Goal: Task Accomplishment & Management: Complete application form

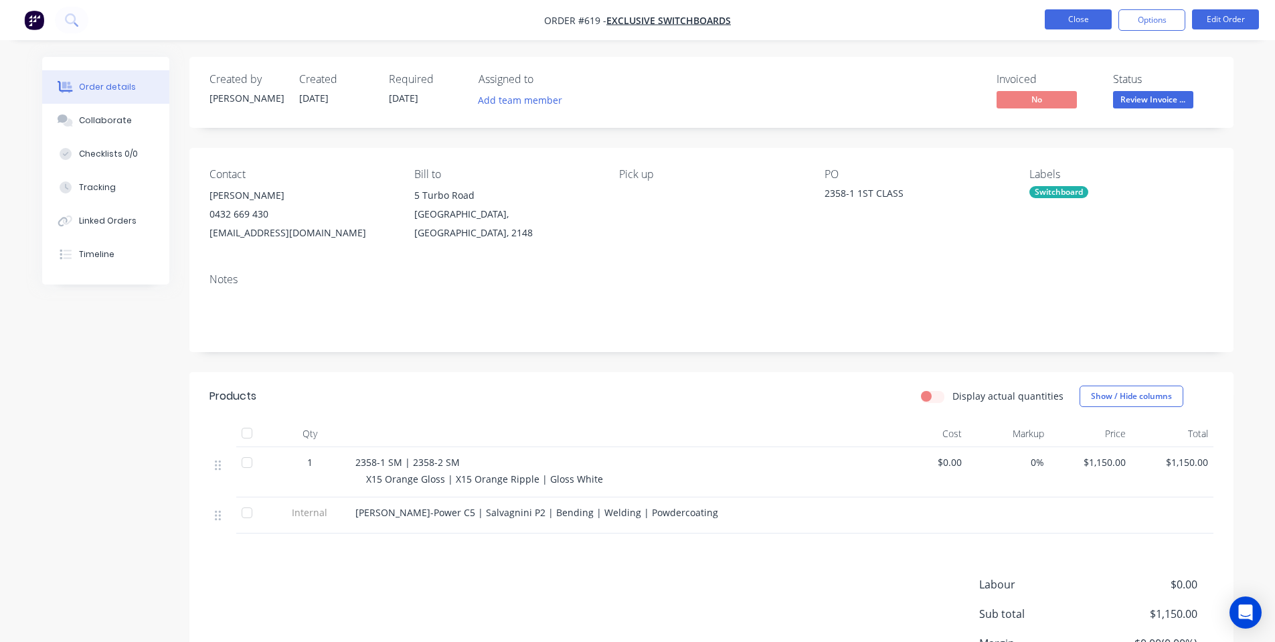
click at [1062, 18] on button "Close" at bounding box center [1078, 19] width 67 height 20
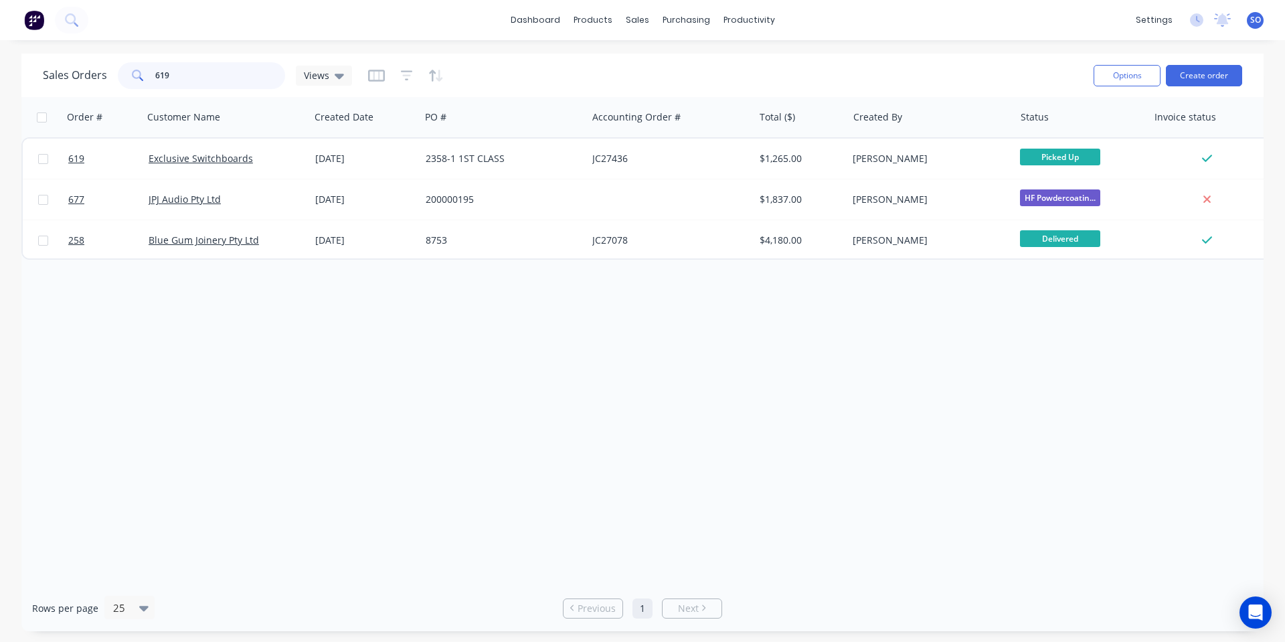
click at [233, 74] on input "619" at bounding box center [220, 75] width 131 height 27
click at [212, 72] on input "619" at bounding box center [220, 75] width 131 height 27
type input "725"
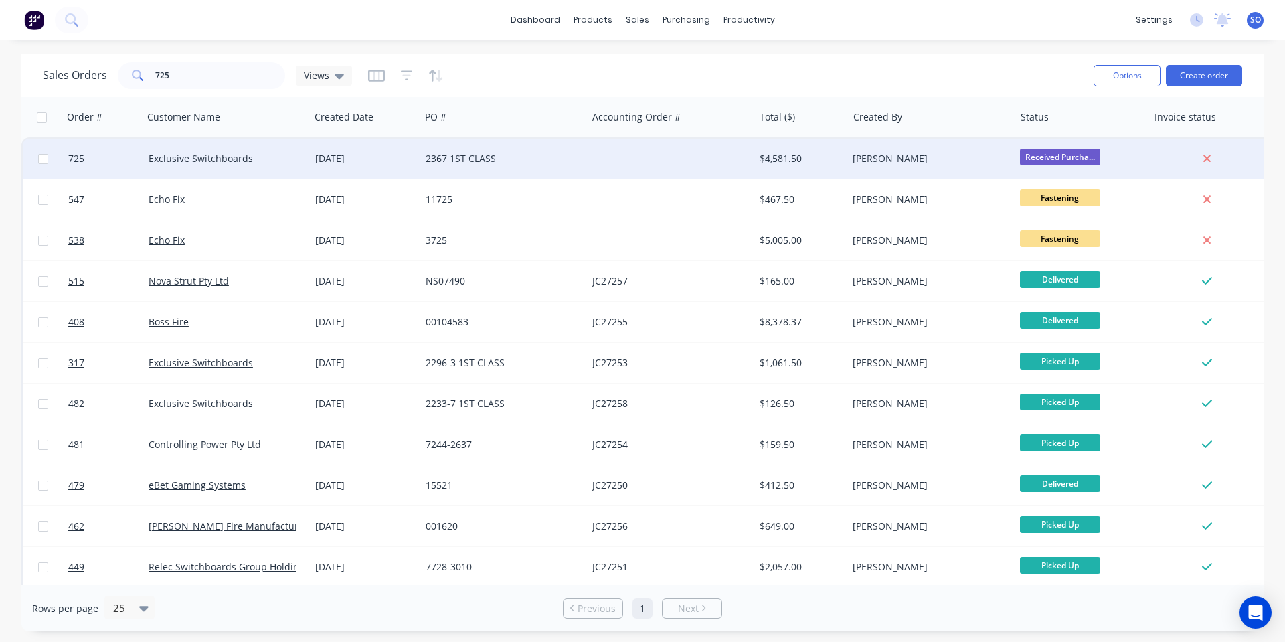
click at [432, 157] on div "2367 1ST CLASS" at bounding box center [500, 158] width 149 height 13
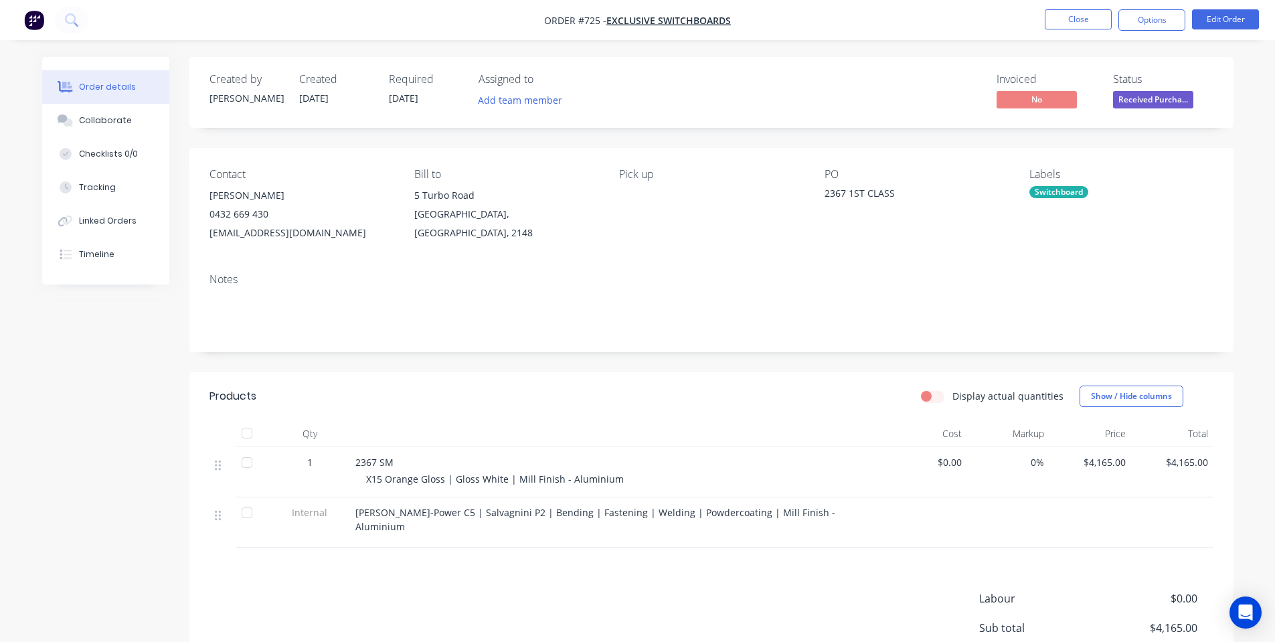
click at [1152, 97] on span "Received Purcha..." at bounding box center [1153, 99] width 80 height 17
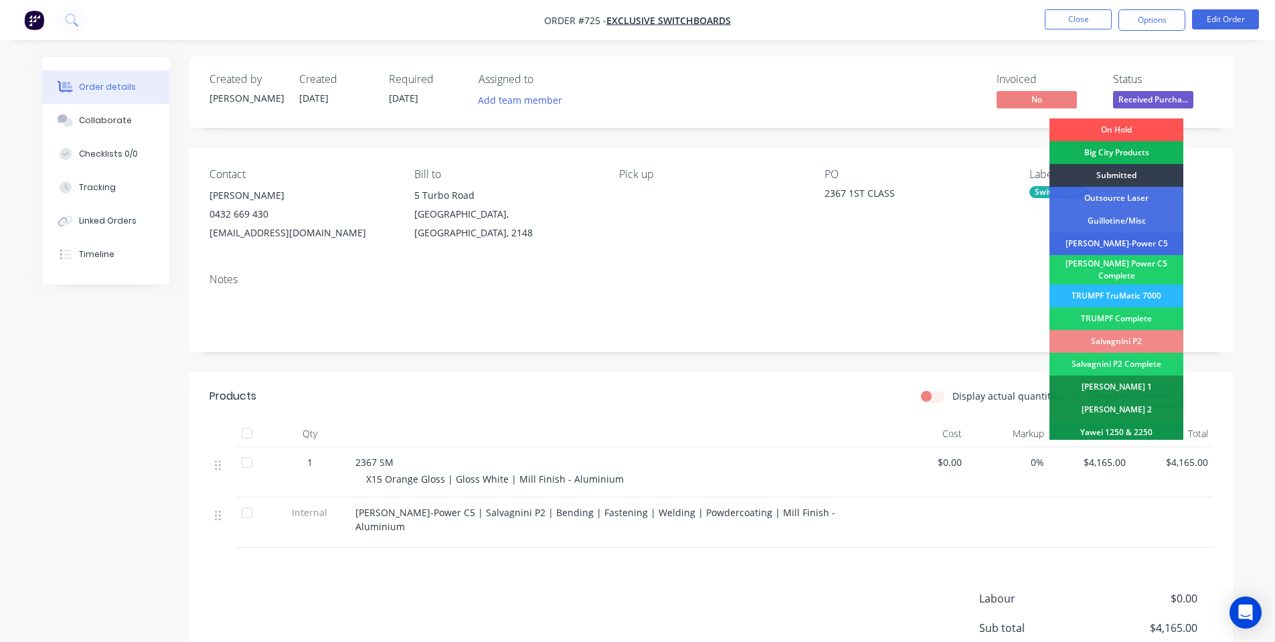
click at [1113, 245] on div "[PERSON_NAME]-Power C5" at bounding box center [1117, 243] width 134 height 23
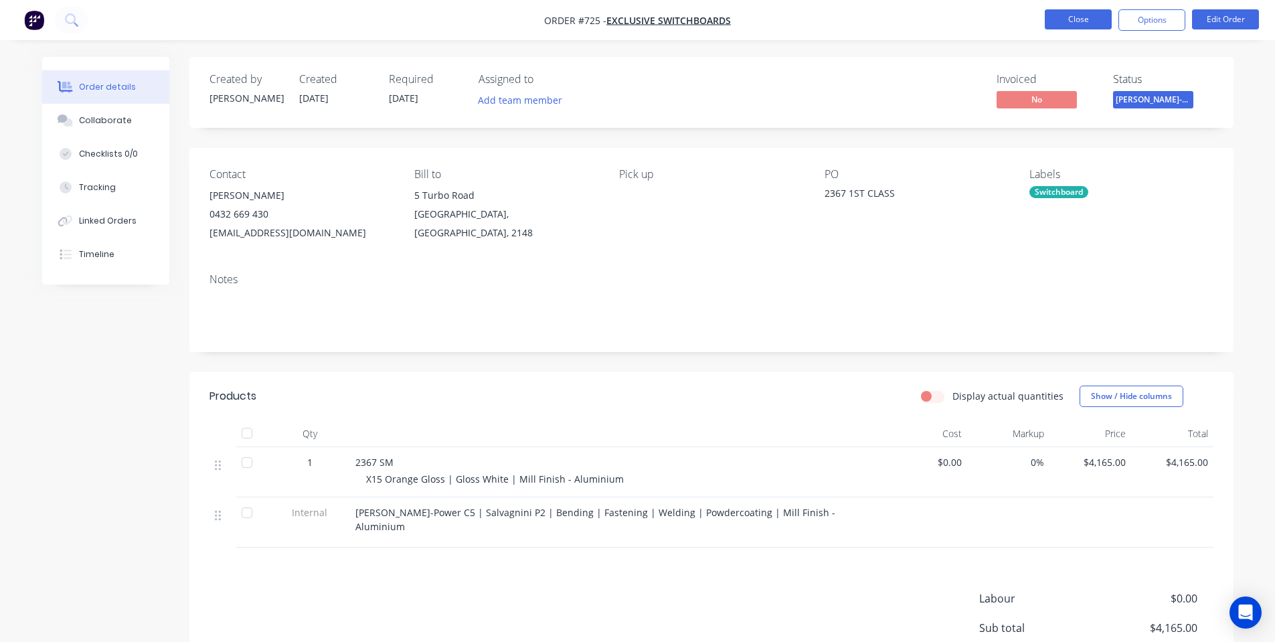
click at [1088, 13] on button "Close" at bounding box center [1078, 19] width 67 height 20
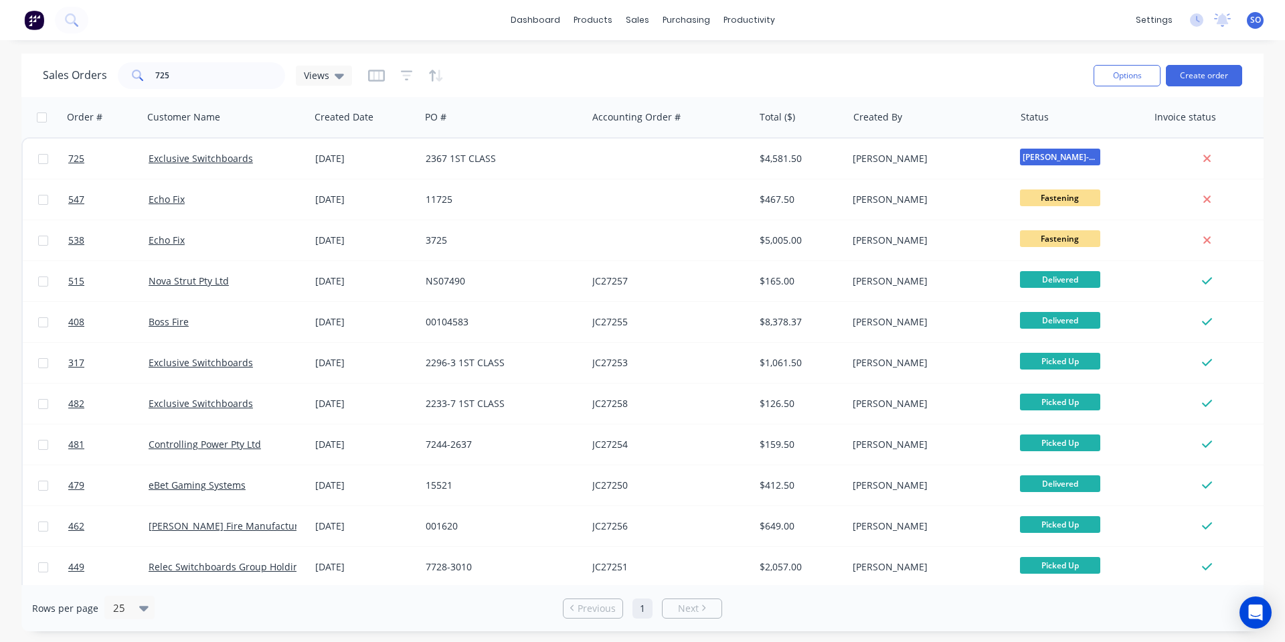
click at [501, 79] on div "Sales Orders 725 Views" at bounding box center [563, 75] width 1040 height 33
click at [984, 65] on div "Sales Orders 725 Views" at bounding box center [563, 75] width 1040 height 33
click at [1190, 70] on button "Create order" at bounding box center [1204, 75] width 76 height 21
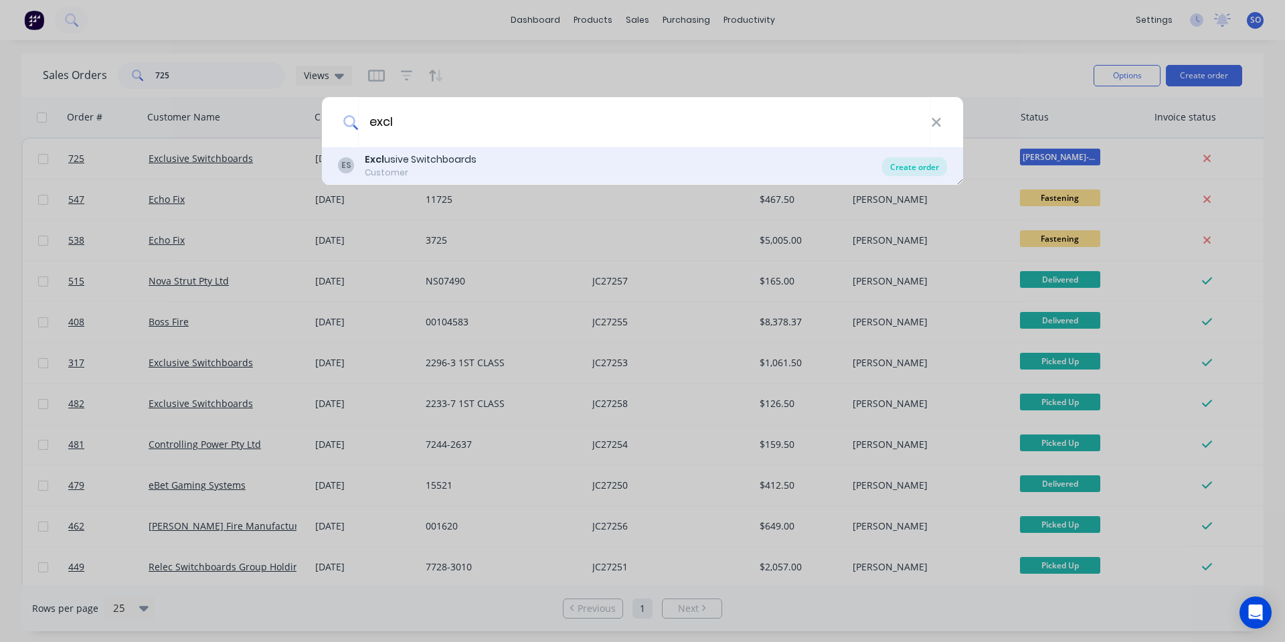
type input "excl"
click at [925, 170] on div "Create order" at bounding box center [914, 166] width 65 height 19
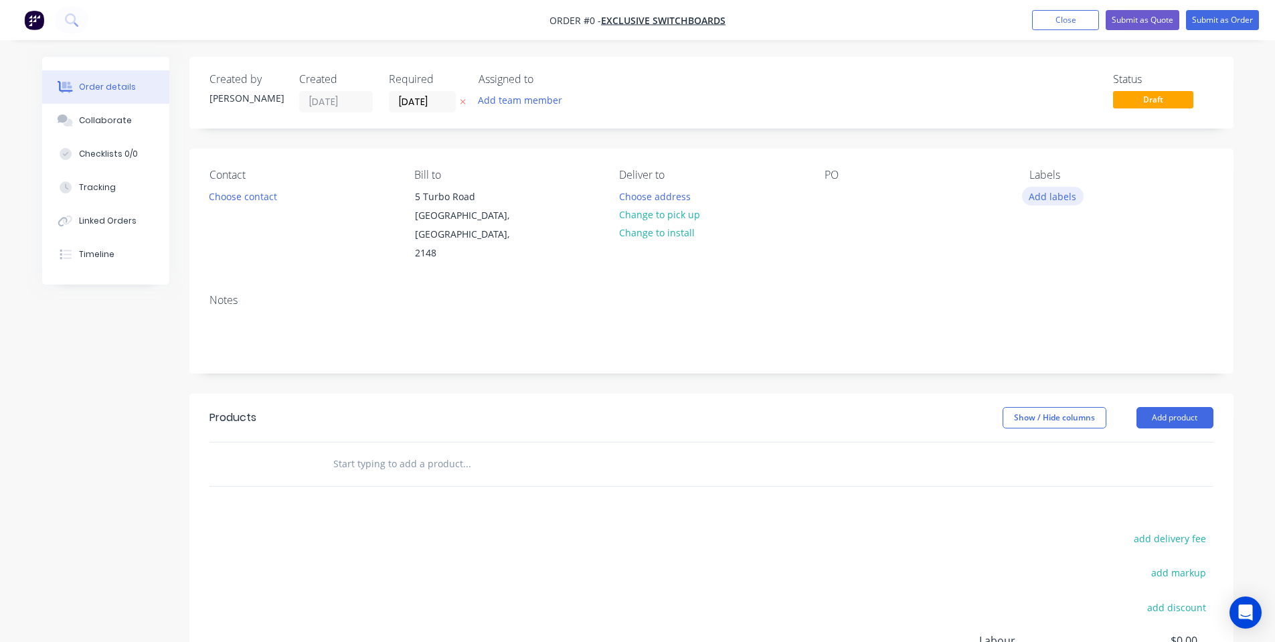
click at [1050, 201] on button "Add labels" at bounding box center [1053, 196] width 62 height 18
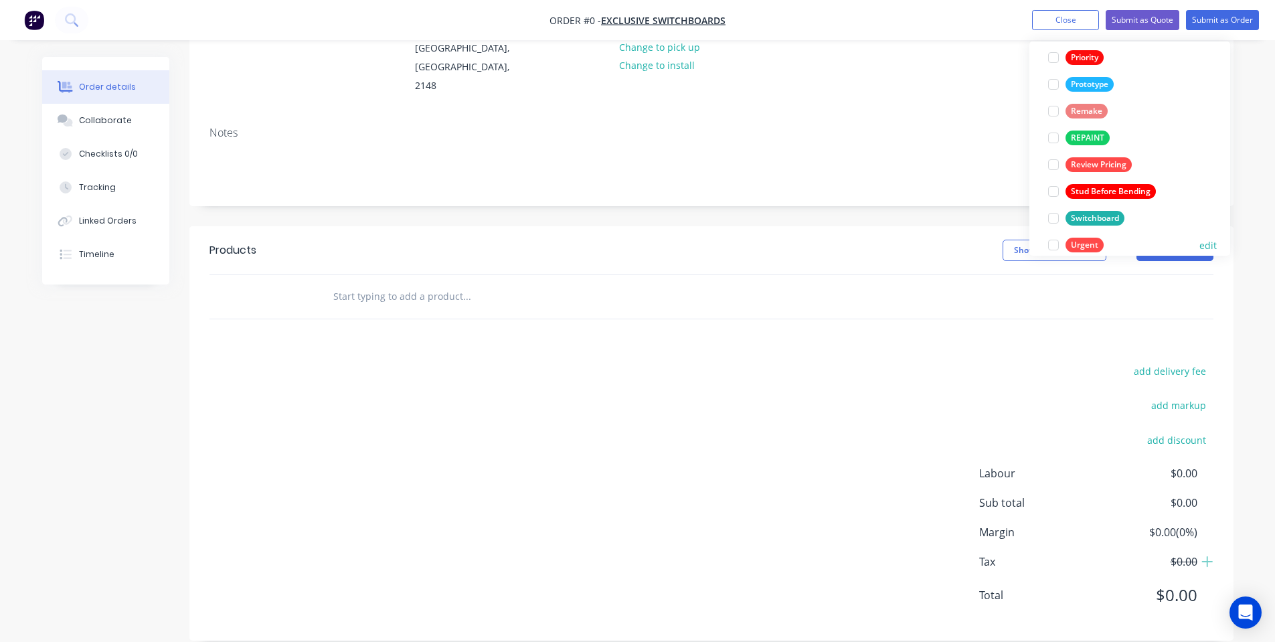
scroll to position [348, 0]
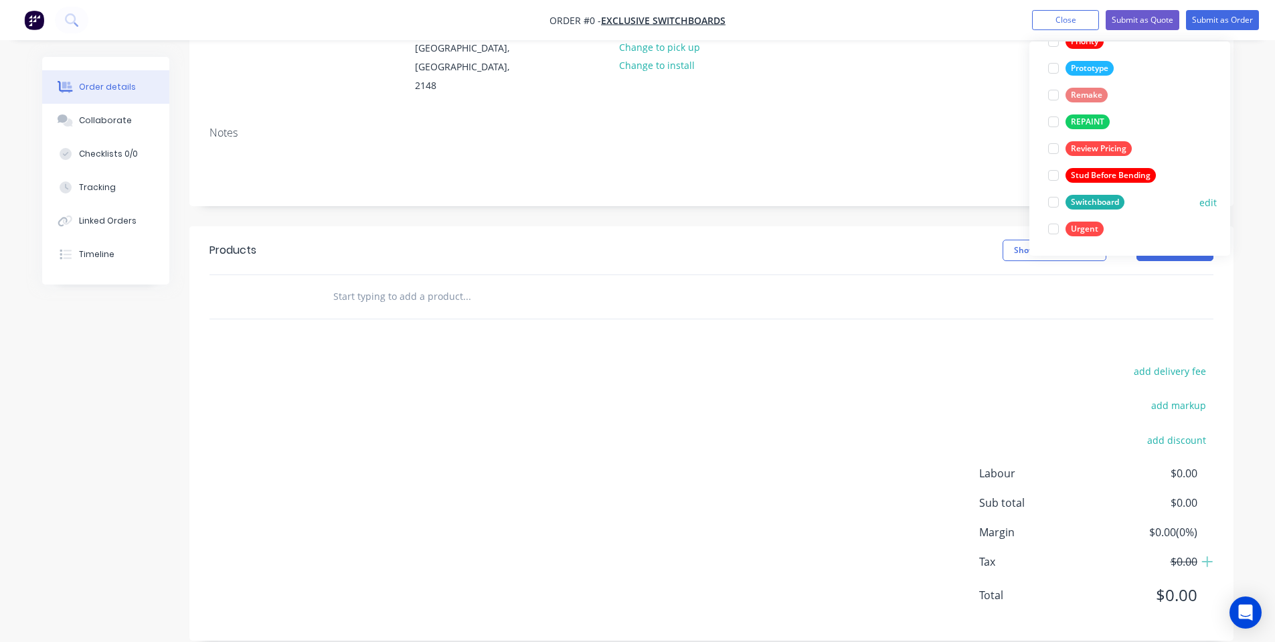
click at [1103, 205] on div "Switchboard" at bounding box center [1095, 202] width 59 height 15
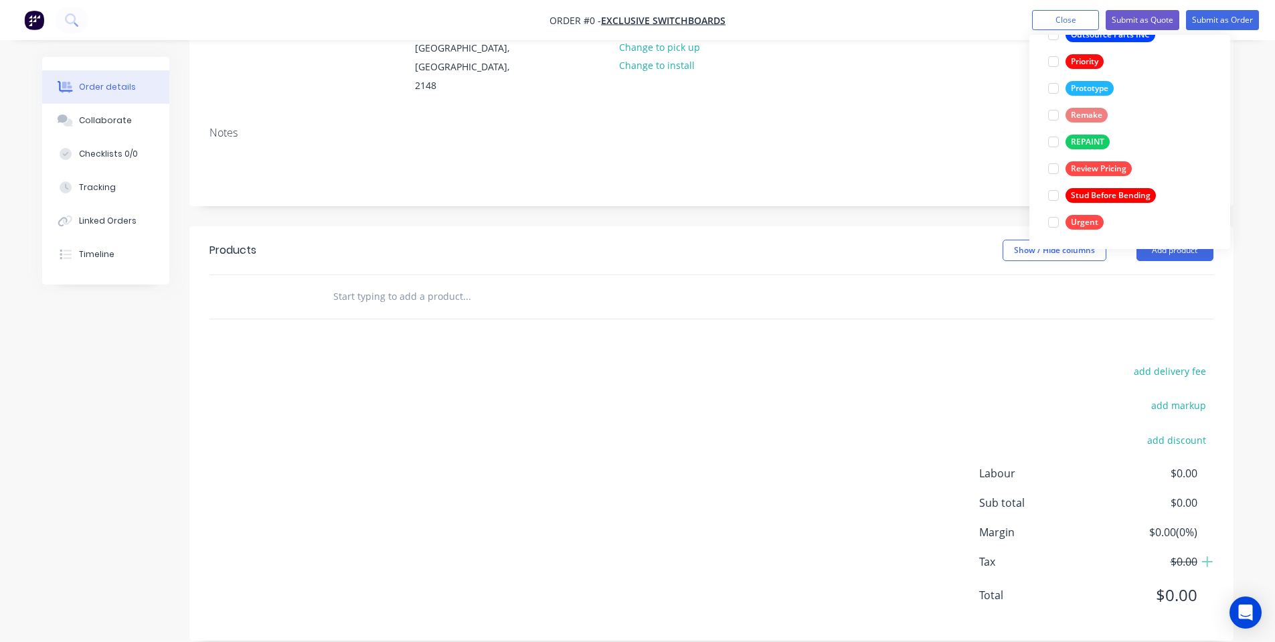
scroll to position [0, 0]
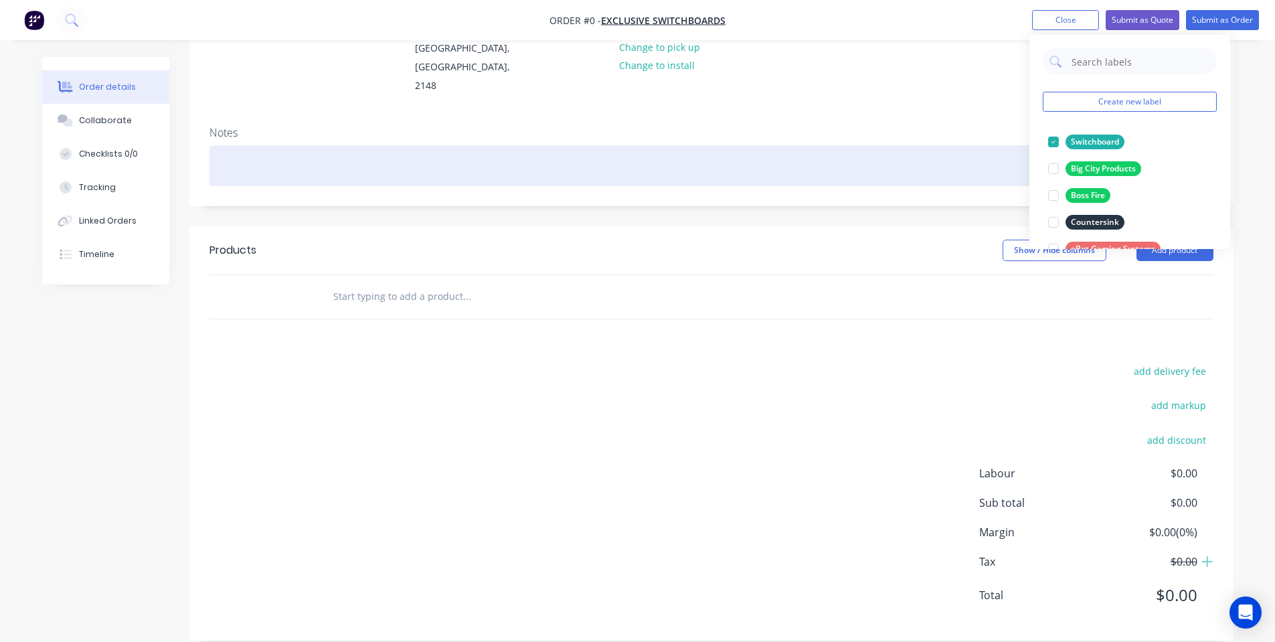
click at [795, 147] on div "Order details Collaborate Checklists 0/0 Tracking Linked Orders Timeline Order …" at bounding box center [638, 275] width 1218 height 771
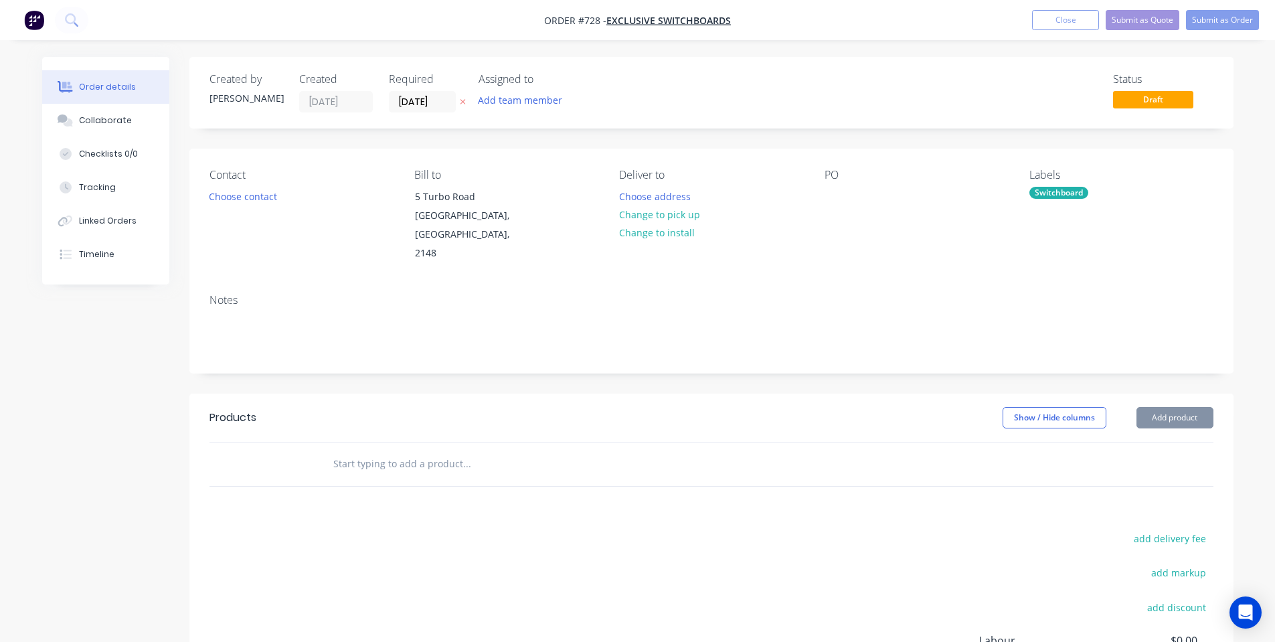
click at [859, 180] on div "PO" at bounding box center [916, 175] width 183 height 13
click at [842, 191] on div at bounding box center [835, 196] width 21 height 19
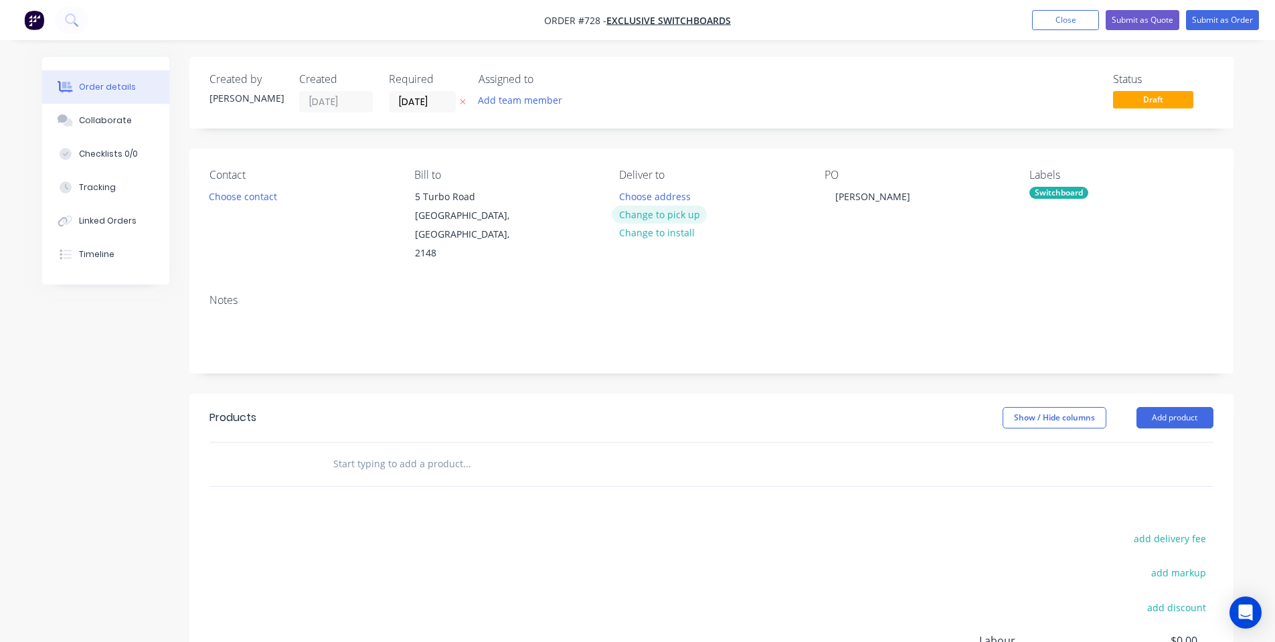
click at [625, 215] on button "Change to pick up" at bounding box center [659, 215] width 95 height 18
click at [272, 196] on button "Choose contact" at bounding box center [242, 196] width 82 height 18
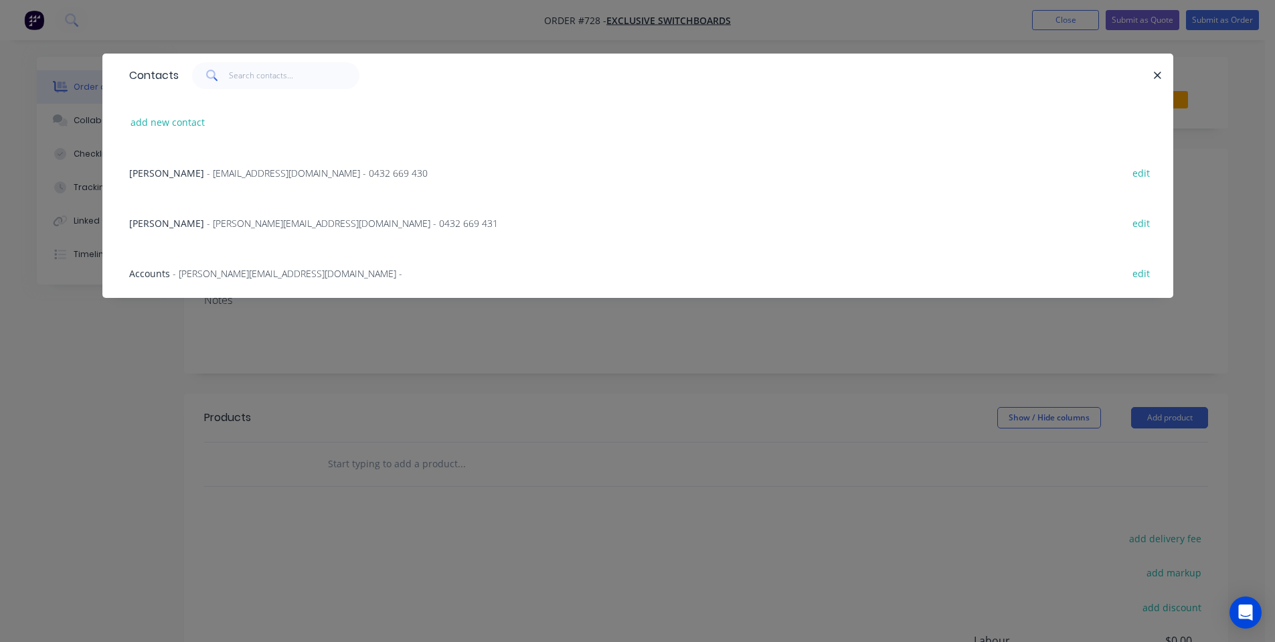
click at [254, 232] on div "[PERSON_NAME] - [PERSON_NAME][EMAIL_ADDRESS][DOMAIN_NAME] - 0432 669 431 edit" at bounding box center [638, 222] width 1031 height 50
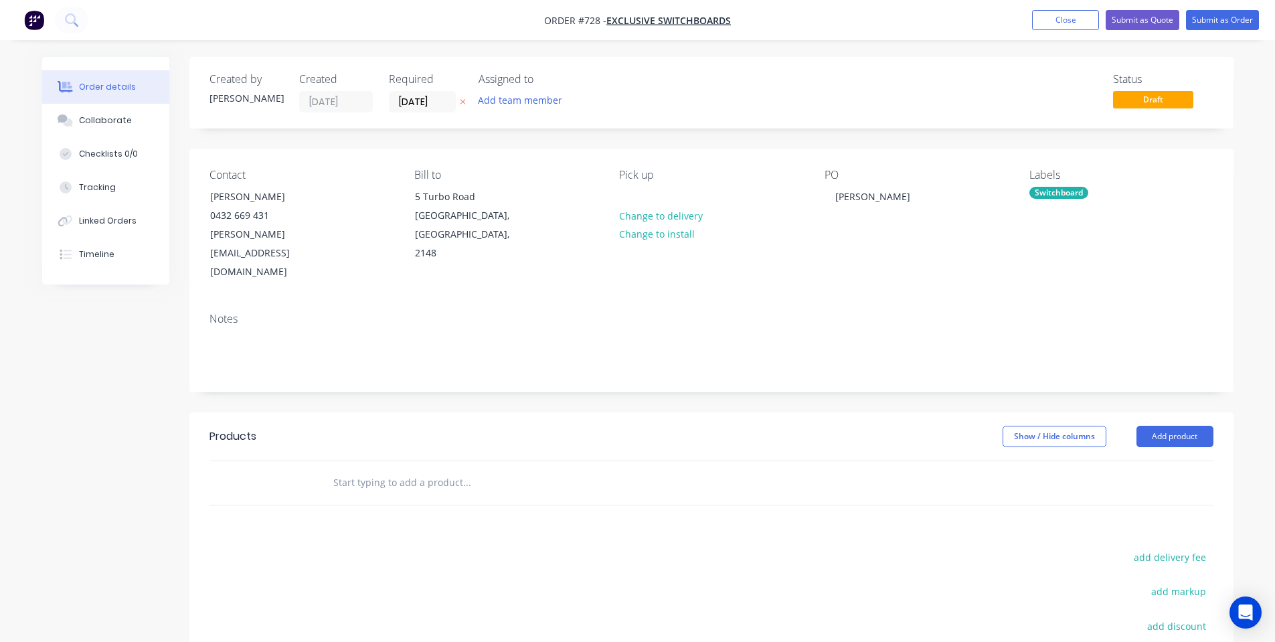
click at [394, 469] on input "text" at bounding box center [467, 482] width 268 height 27
type input "Truck Gen Tray"
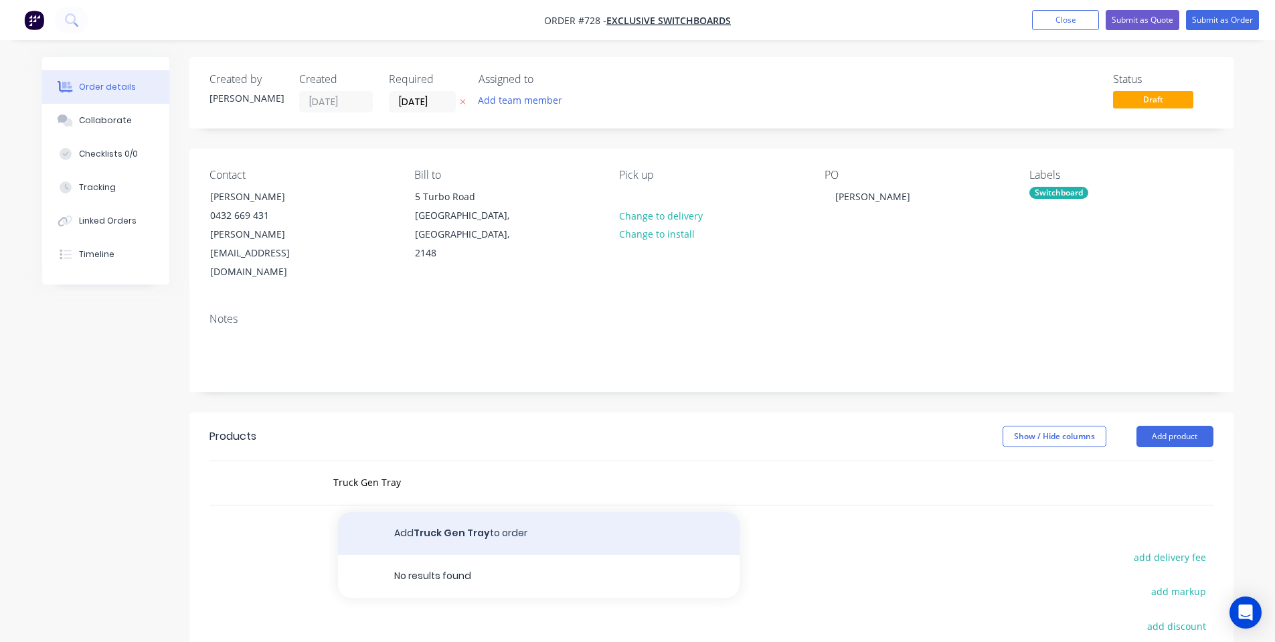
drag, startPoint x: 408, startPoint y: 499, endPoint x: 410, endPoint y: 493, distance: 6.8
click at [410, 512] on button "Add Truck Gen Tray to order" at bounding box center [539, 533] width 402 height 43
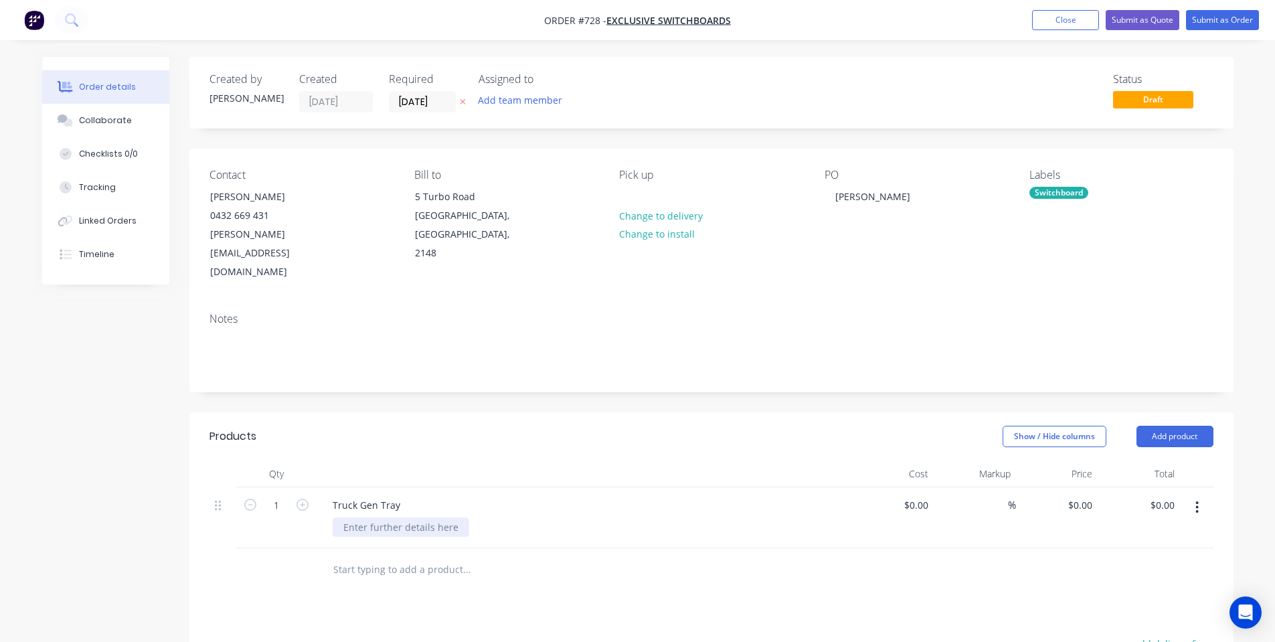
click at [375, 517] on div at bounding box center [401, 526] width 137 height 19
click at [402, 461] on div at bounding box center [585, 474] width 536 height 27
click at [1085, 495] on input "0" at bounding box center [1082, 504] width 31 height 19
type input "$165.00"
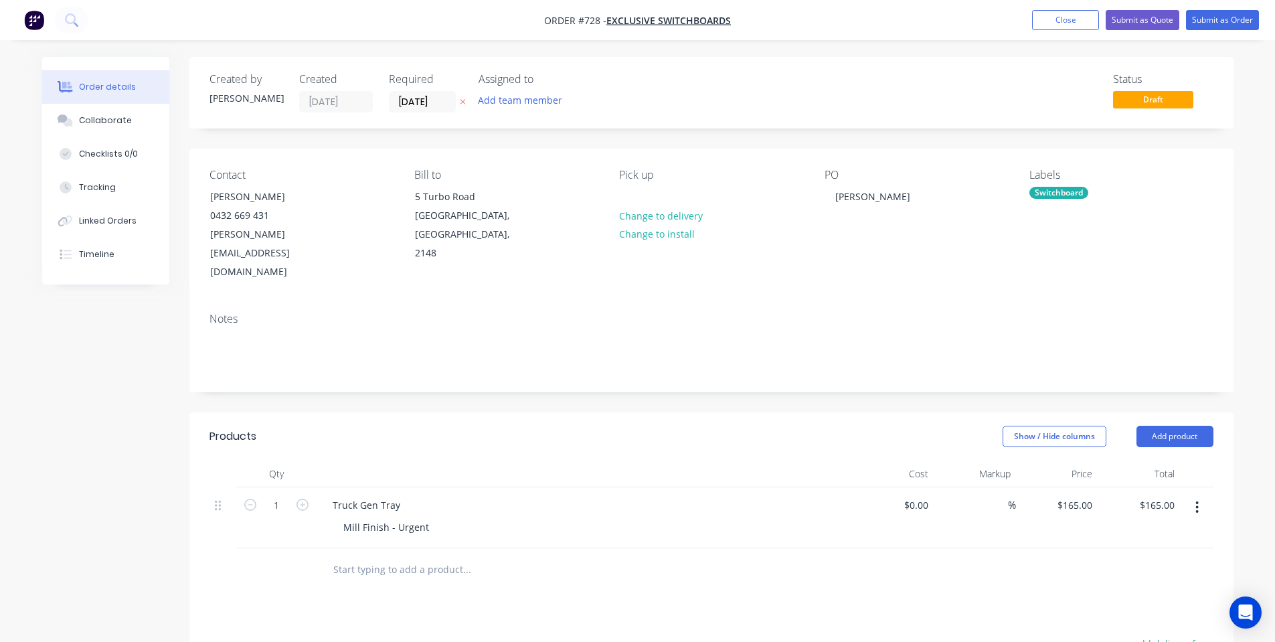
click at [801, 548] on div at bounding box center [712, 570] width 1004 height 44
click at [122, 122] on div "Collaborate" at bounding box center [105, 120] width 53 height 12
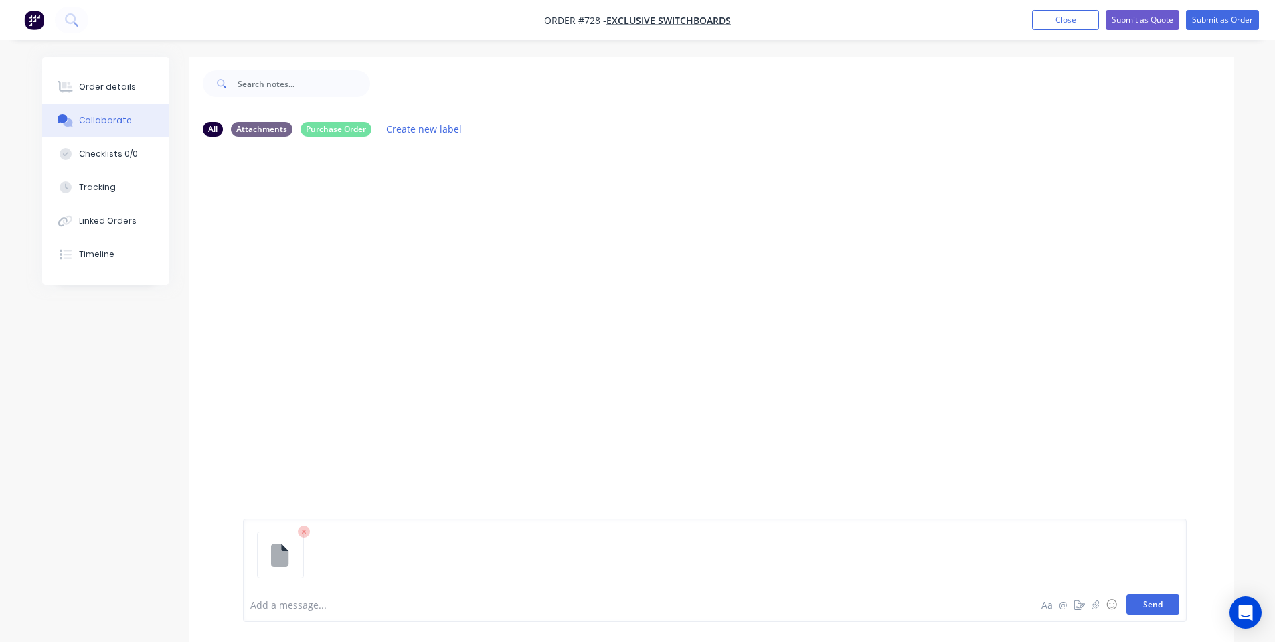
click at [1157, 606] on button "Send" at bounding box center [1153, 604] width 53 height 20
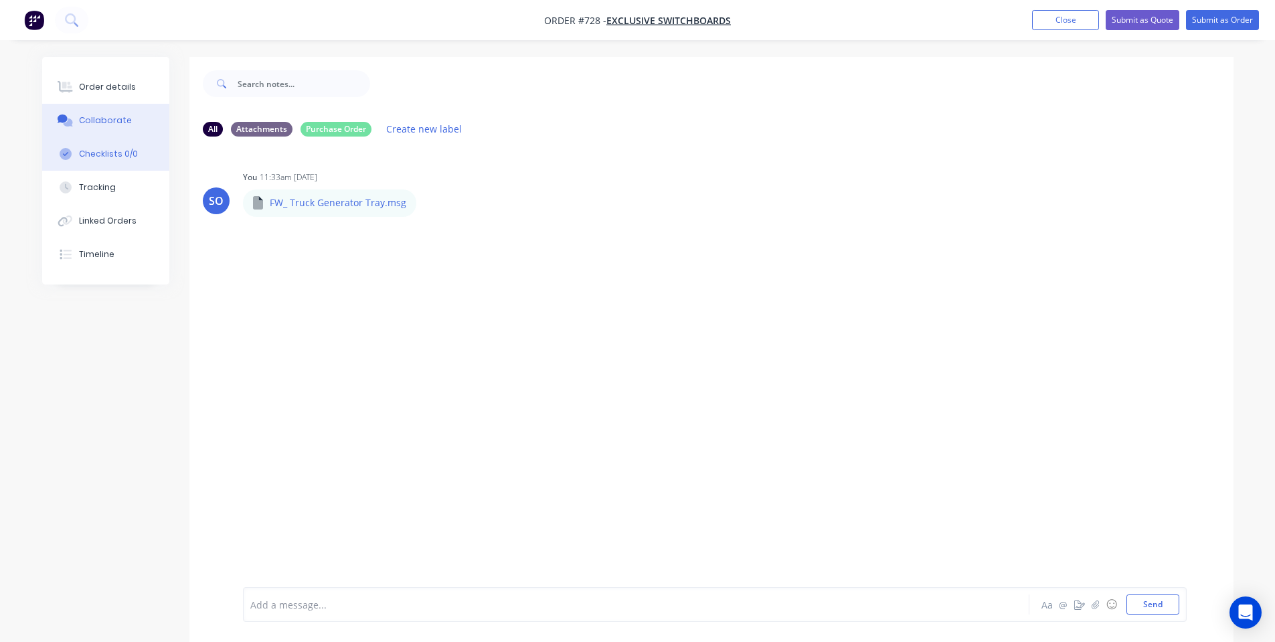
click at [81, 89] on div "Order details" at bounding box center [107, 87] width 57 height 12
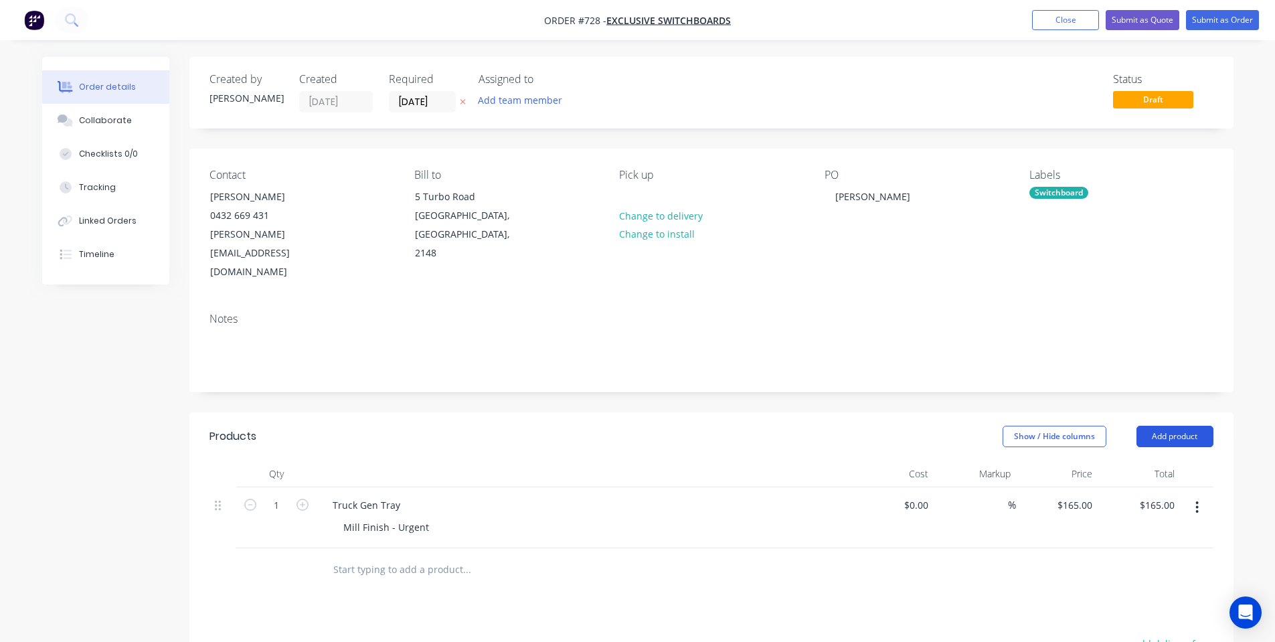
click at [1198, 426] on button "Add product" at bounding box center [1175, 436] width 77 height 21
click at [1132, 621] on div "Notes (Internal)" at bounding box center [1150, 630] width 103 height 19
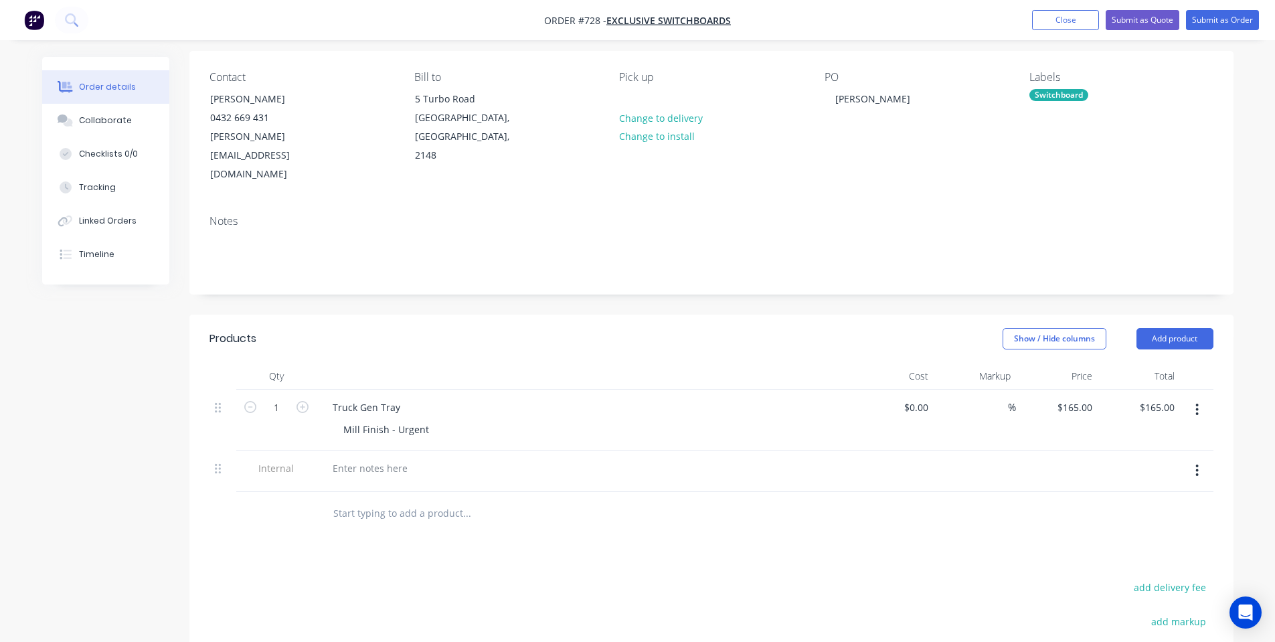
scroll to position [179, 0]
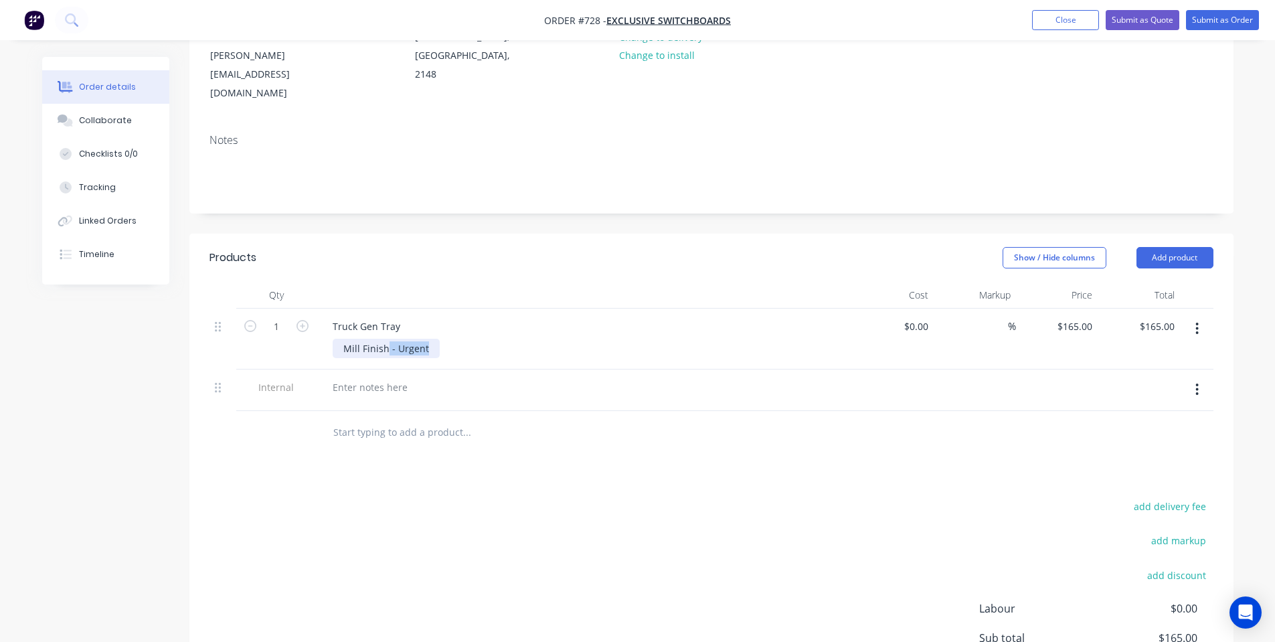
drag, startPoint x: 428, startPoint y: 315, endPoint x: 387, endPoint y: 313, distance: 41.6
click at [387, 339] on div "Mill Finish - Urgent" at bounding box center [386, 348] width 107 height 19
click at [334, 317] on div "Truck Gen Tray" at bounding box center [366, 326] width 89 height 19
click at [324, 378] on div at bounding box center [370, 387] width 96 height 19
click at [330, 378] on div at bounding box center [370, 387] width 96 height 19
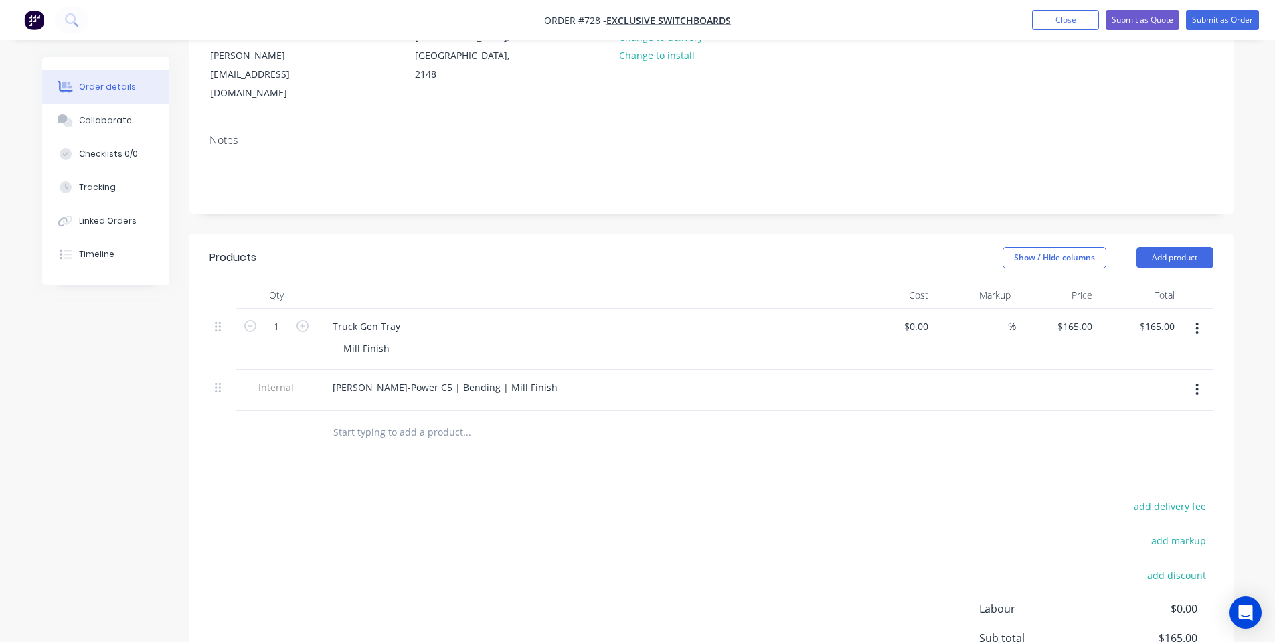
click at [495, 552] on div "add delivery fee add markup add discount Labour $0.00 Sub total $165.00 Margin …" at bounding box center [712, 626] width 1004 height 258
click at [1226, 17] on button "Submit as Order" at bounding box center [1222, 20] width 73 height 20
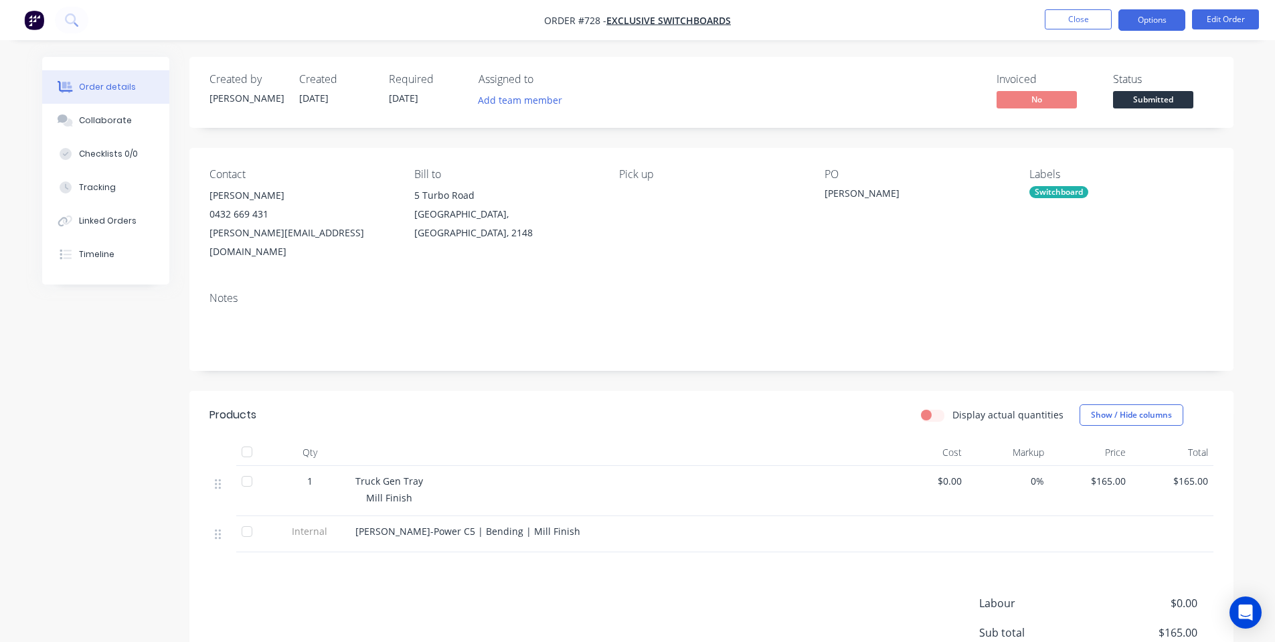
click at [1148, 21] on button "Options" at bounding box center [1152, 19] width 67 height 21
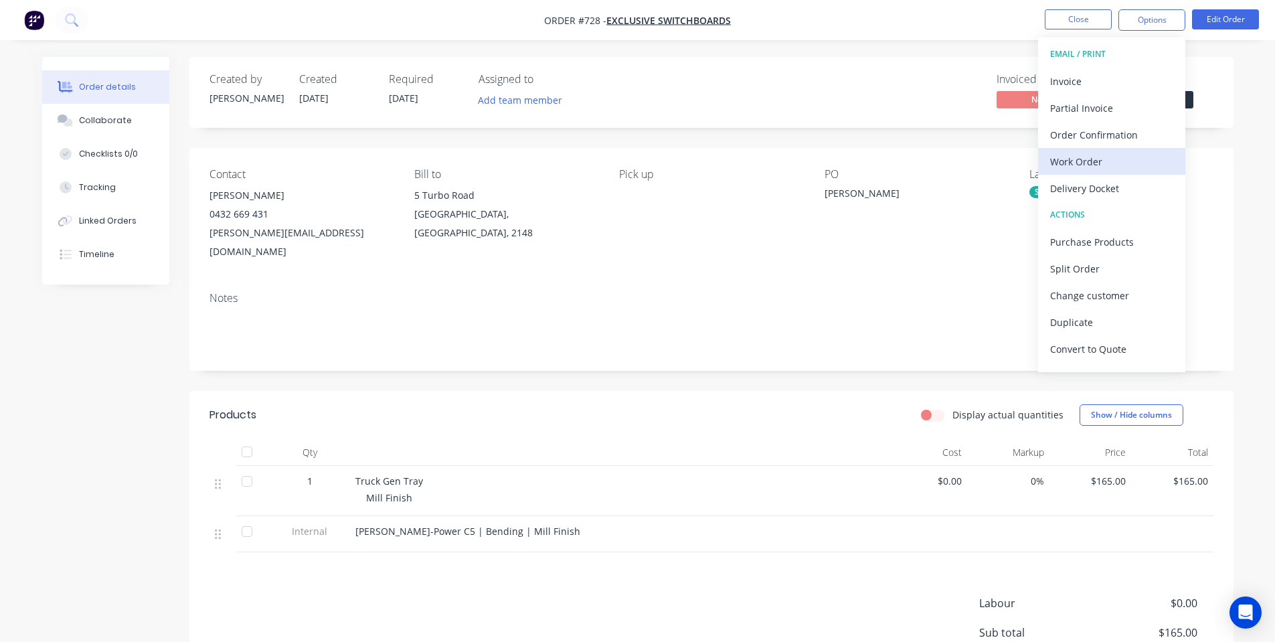
click at [1122, 166] on div "Work Order" at bounding box center [1111, 161] width 123 height 19
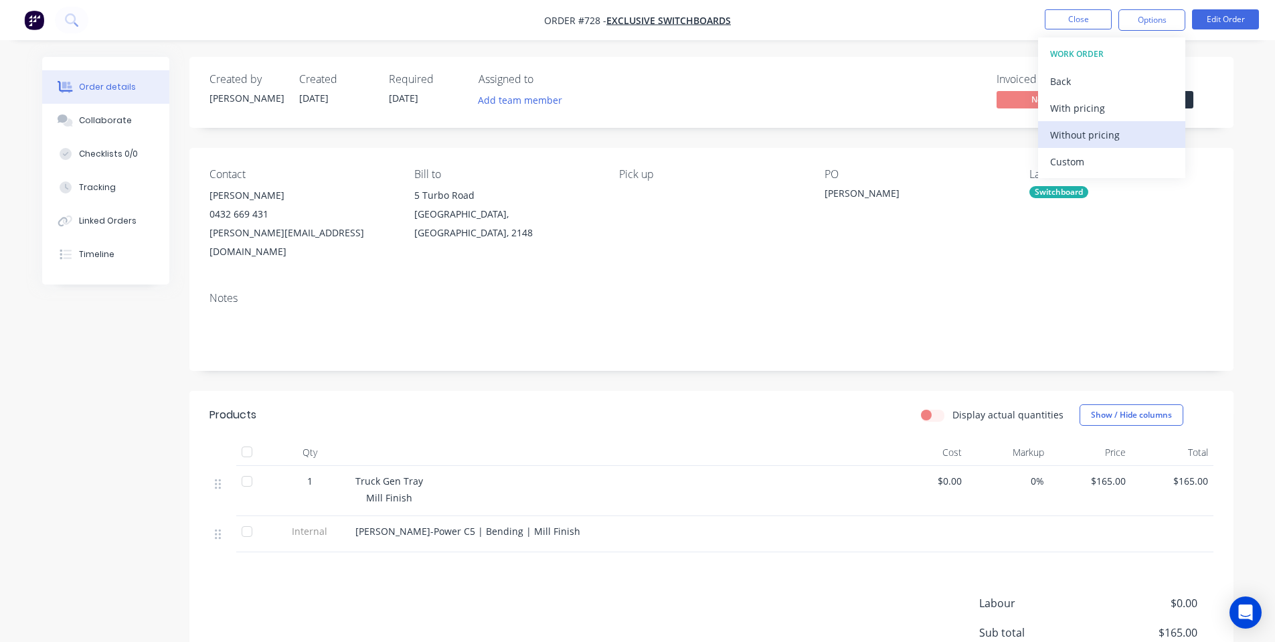
click at [1123, 140] on div "Without pricing" at bounding box center [1111, 134] width 123 height 19
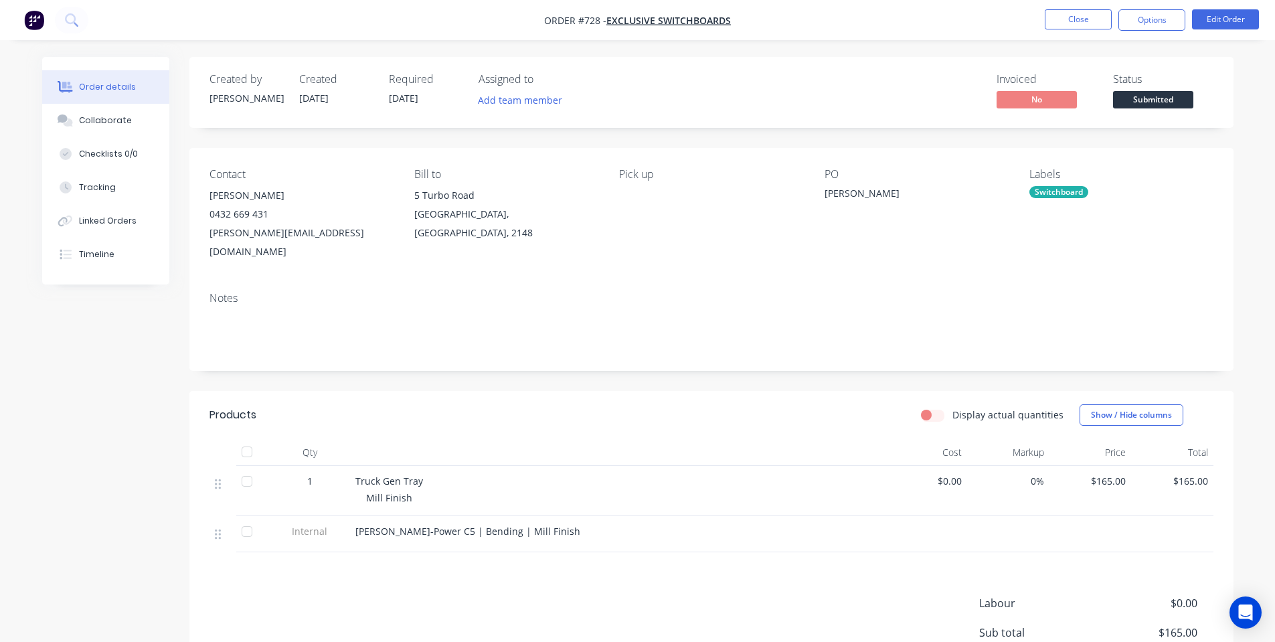
click at [824, 404] on div "Display actual quantities Show / Hide columns" at bounding box center [817, 414] width 791 height 21
drag, startPoint x: 1144, startPoint y: 99, endPoint x: 1145, endPoint y: 112, distance: 13.4
click at [1145, 99] on span "Submitted" at bounding box center [1153, 99] width 80 height 17
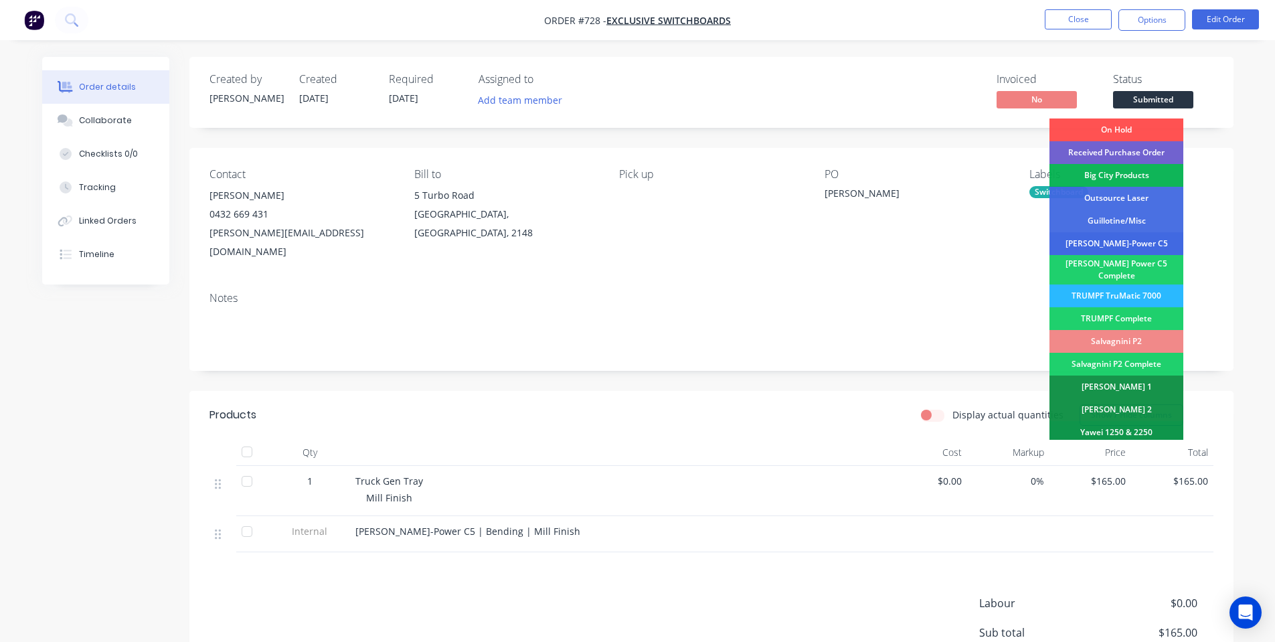
click at [1160, 248] on div "[PERSON_NAME]-Power C5" at bounding box center [1117, 243] width 134 height 23
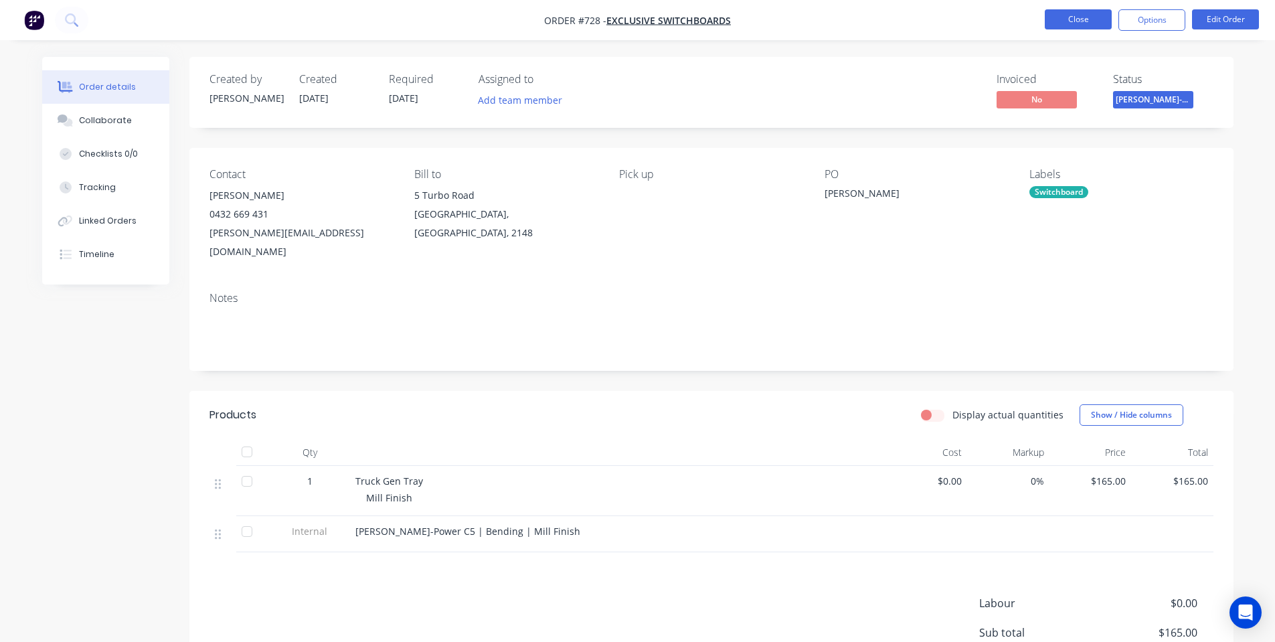
click at [1054, 21] on button "Close" at bounding box center [1078, 19] width 67 height 20
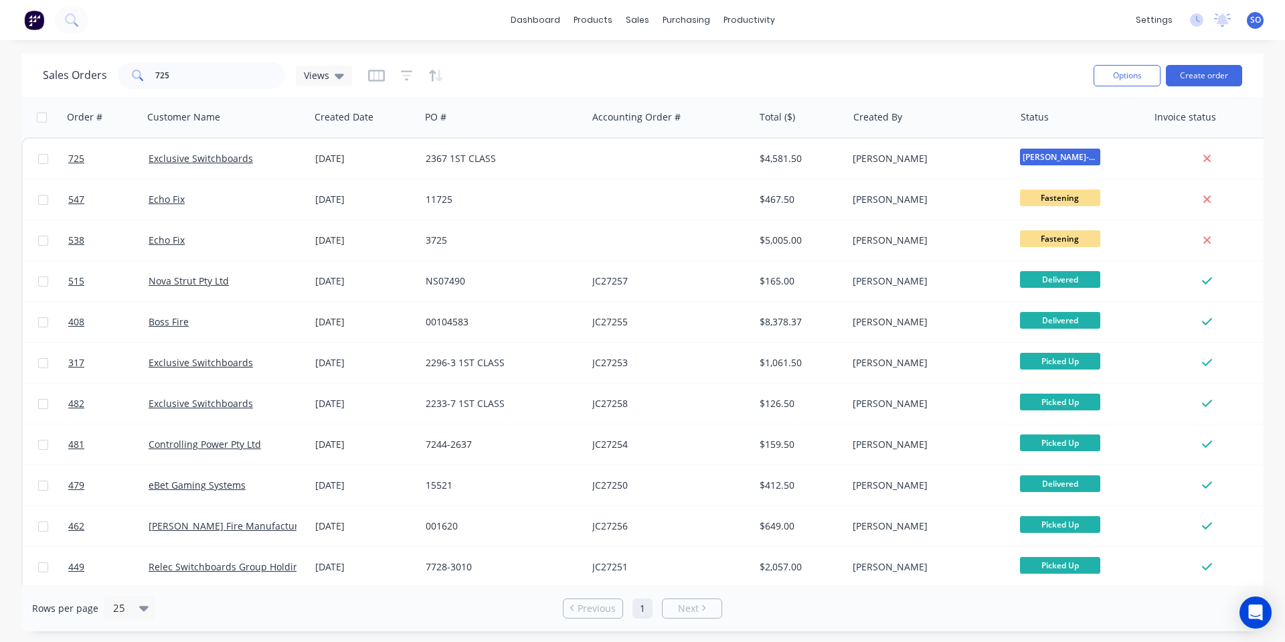
click at [894, 68] on div "Sales Orders 725 Views" at bounding box center [563, 75] width 1040 height 33
click at [599, 62] on div "Sales Orders 725 Views" at bounding box center [563, 75] width 1040 height 33
